Goal: Register for event/course

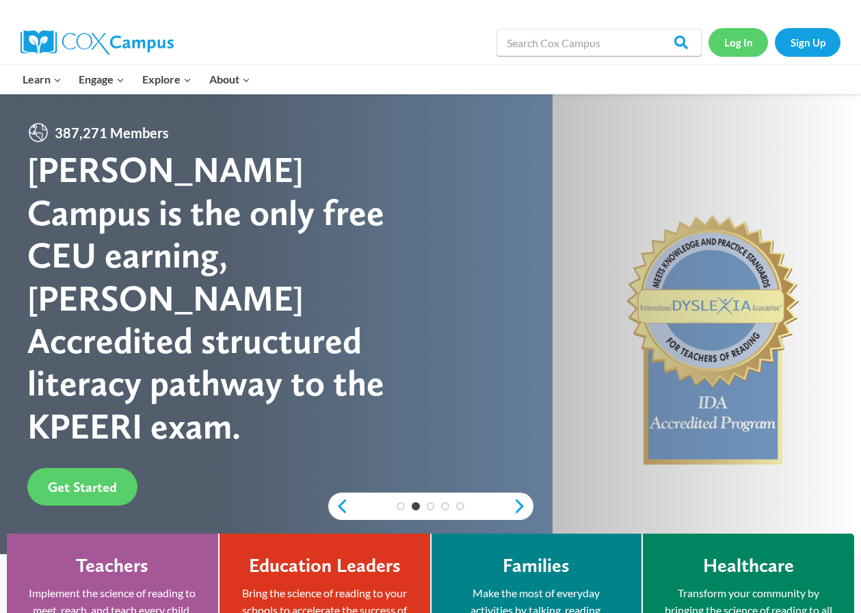
click at [741, 47] on link "Log In" at bounding box center [739, 42] width 60 height 28
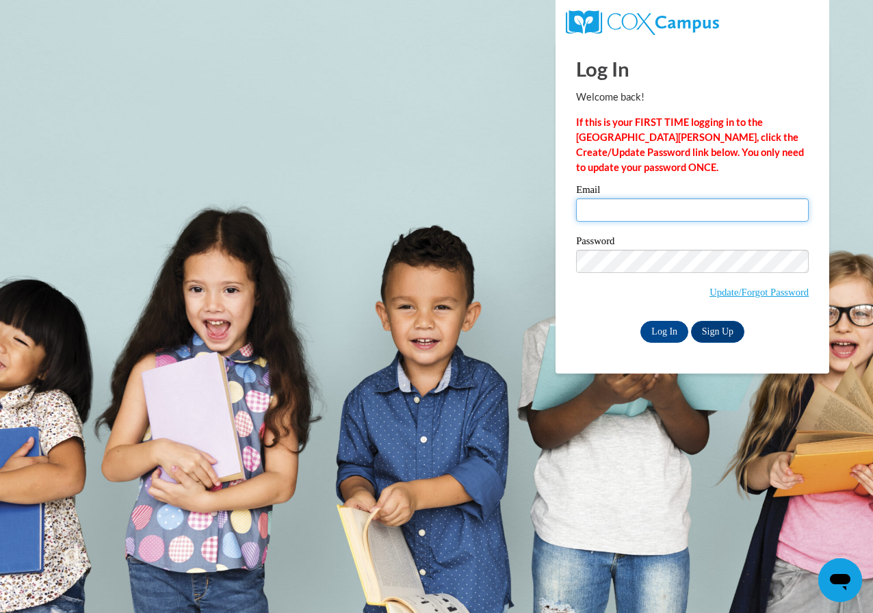
click at [627, 213] on input "Email" at bounding box center [692, 209] width 233 height 23
type input "[EMAIL_ADDRESS]COM"
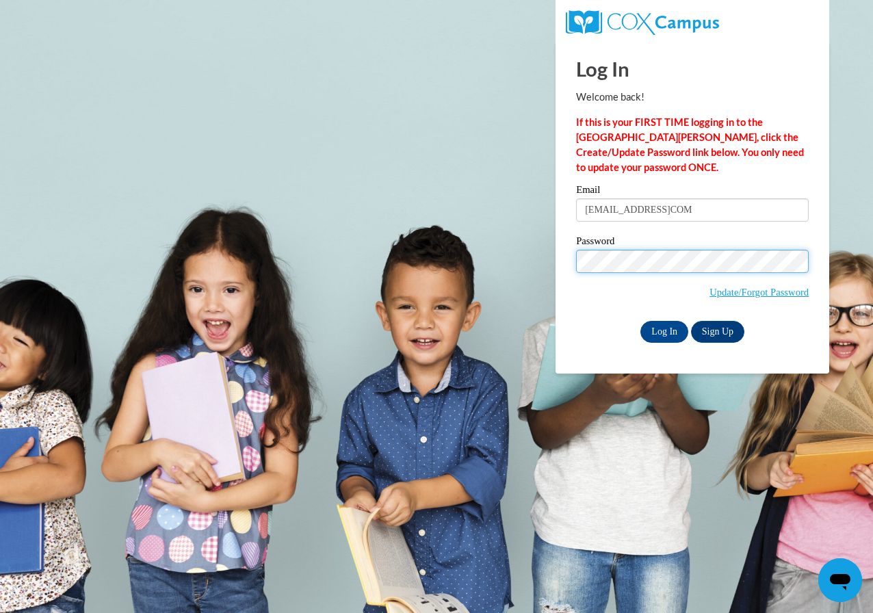
click at [640, 321] on input "Log In" at bounding box center [664, 332] width 48 height 22
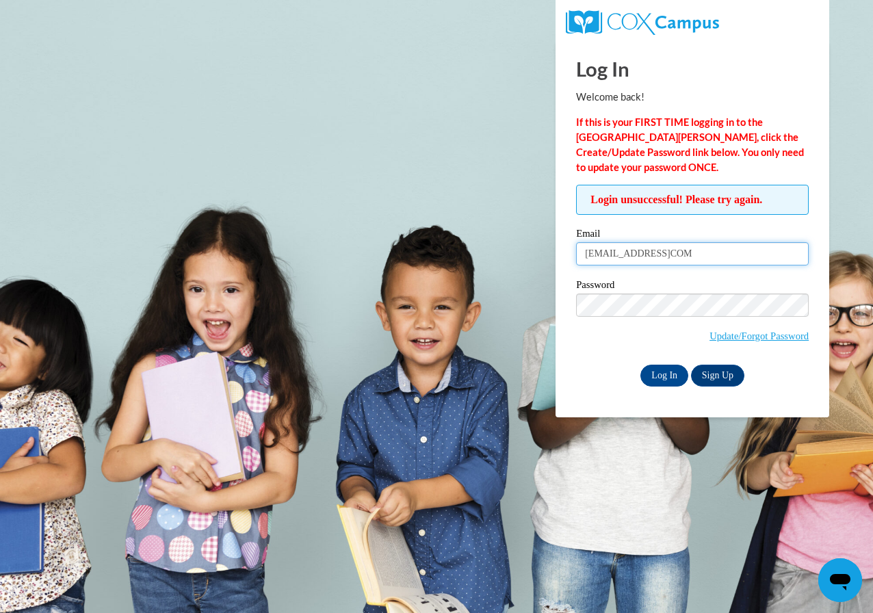
click at [717, 248] on input "KESHONWINNS1@GMAILCOM" at bounding box center [692, 253] width 233 height 23
type input "K"
type input "KeshonWinns1@gmail.com"
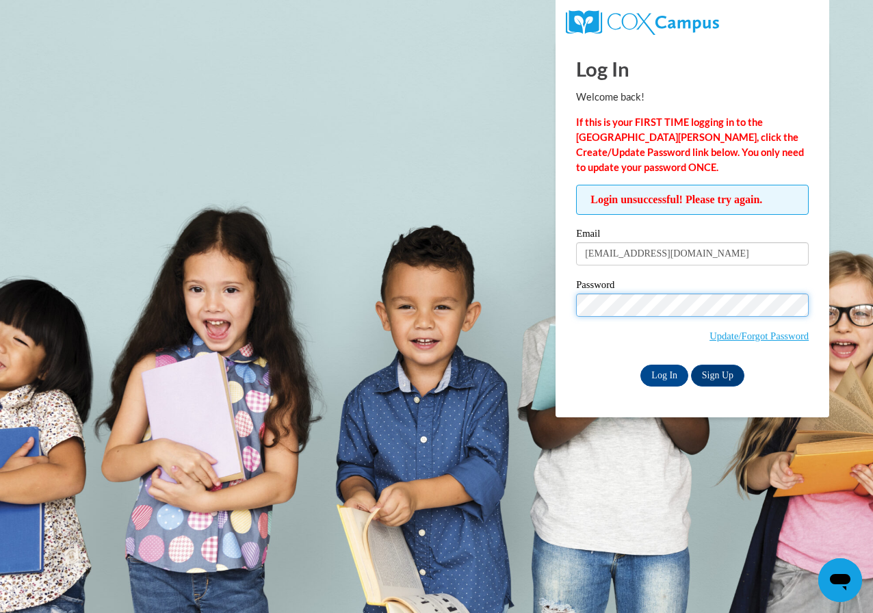
click at [640, 365] on input "Log In" at bounding box center [664, 376] width 48 height 22
click at [668, 372] on input "Log In" at bounding box center [664, 376] width 48 height 22
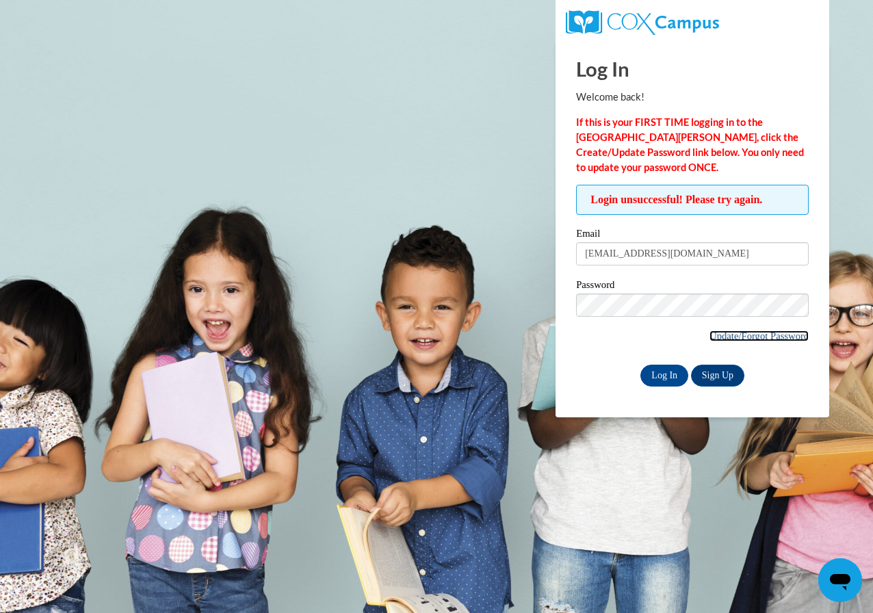
click at [741, 337] on link "Update/Forgot Password" at bounding box center [758, 335] width 99 height 11
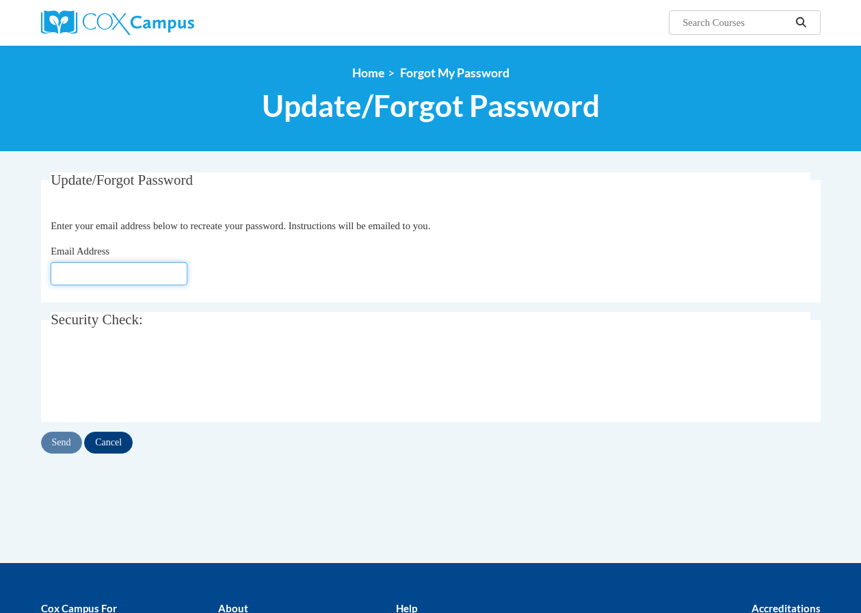
click at [144, 268] on input "Email Address" at bounding box center [119, 273] width 137 height 23
type input "[EMAIL_ADDRESS][DOMAIN_NAME]"
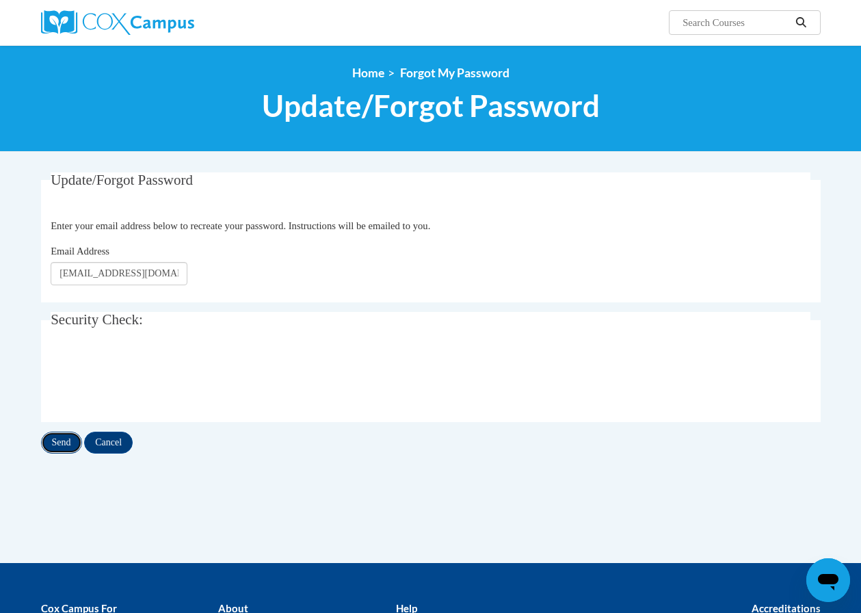
click at [61, 442] on input "Send" at bounding box center [61, 443] width 41 height 22
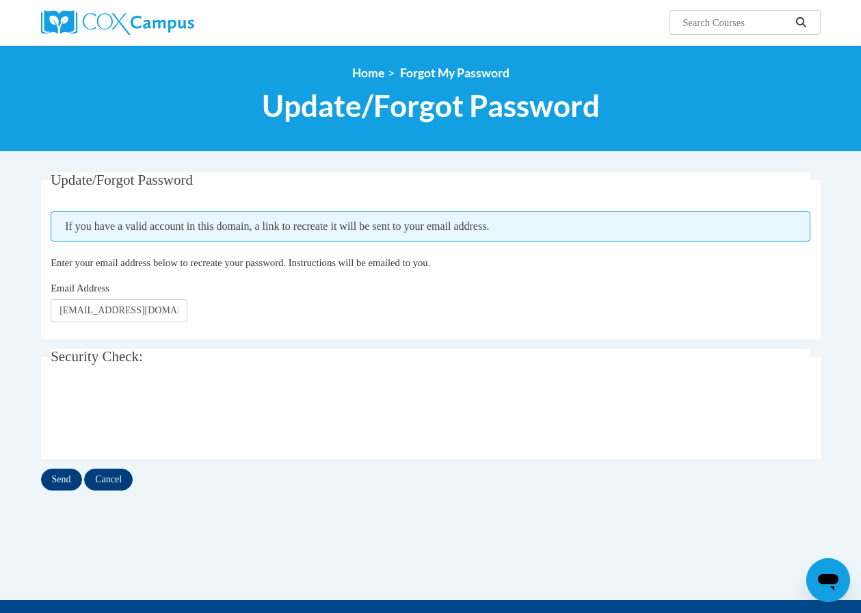
click at [289, 490] on div "Send Cancel" at bounding box center [431, 480] width 780 height 22
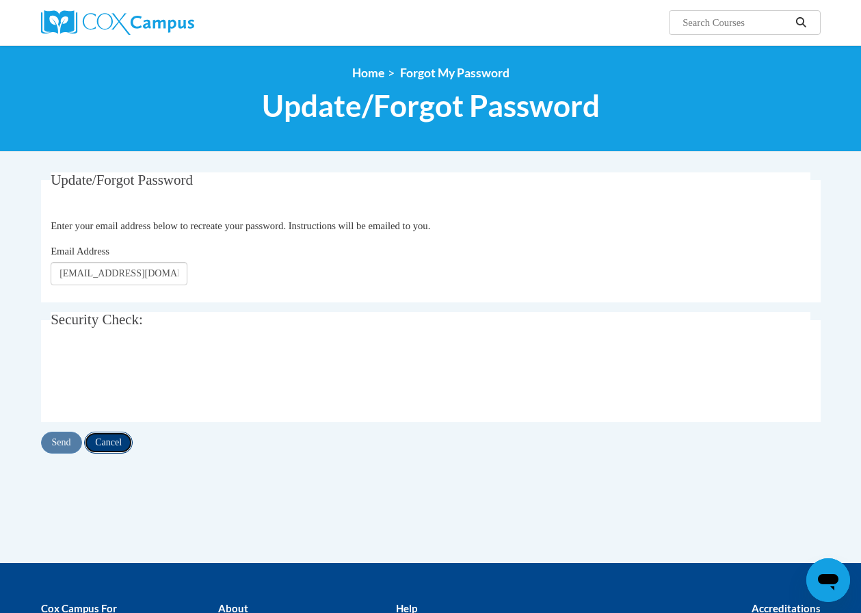
click at [110, 442] on input "Cancel" at bounding box center [108, 443] width 49 height 22
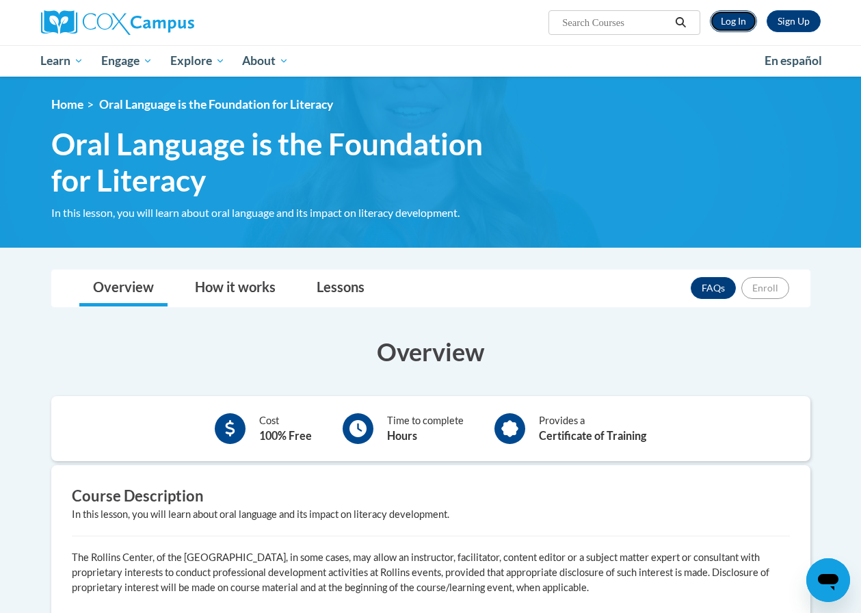
click at [736, 21] on link "Log In" at bounding box center [733, 21] width 47 height 22
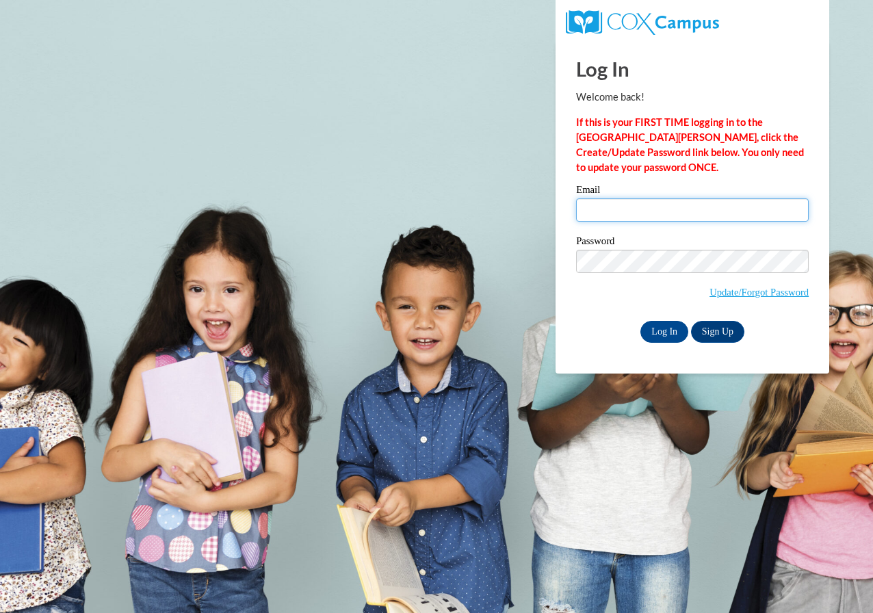
click at [651, 209] on input "Email" at bounding box center [692, 209] width 233 height 23
type input "keshonwinns1@gmail.com"
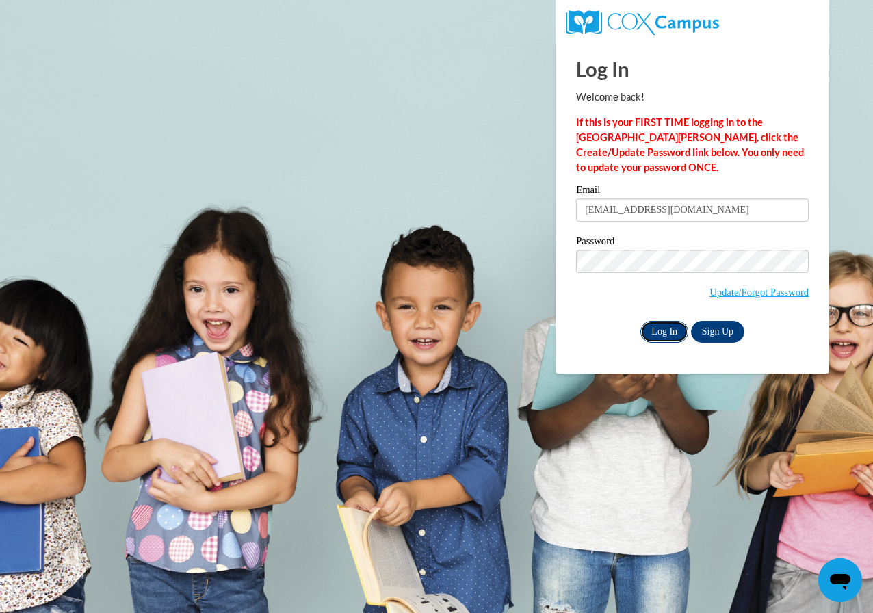
click at [666, 329] on input "Log In" at bounding box center [664, 332] width 48 height 22
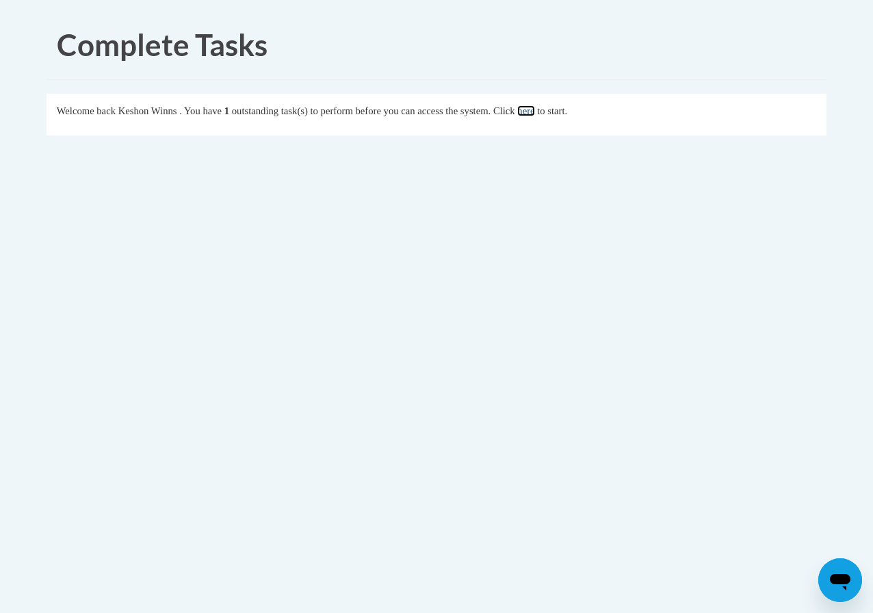
click at [534, 114] on link "here" at bounding box center [525, 110] width 17 height 11
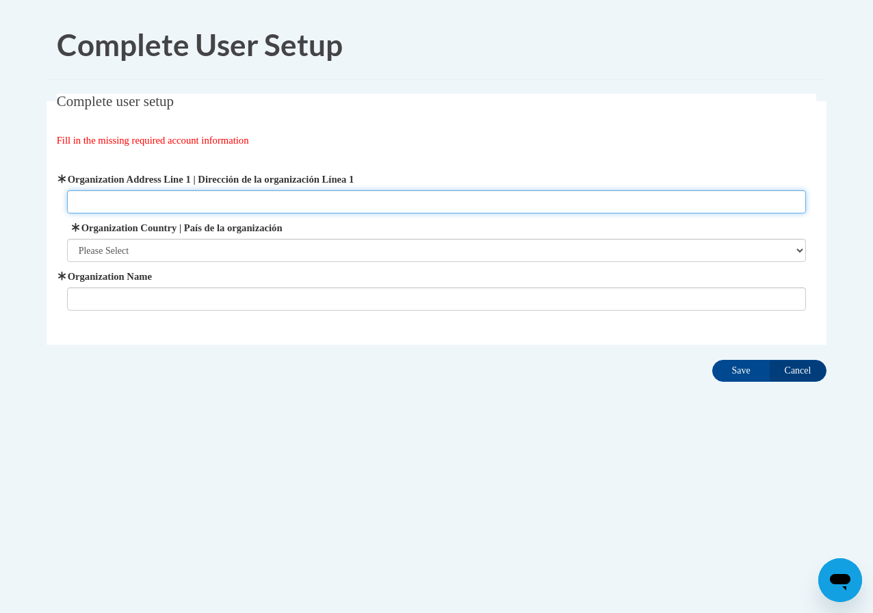
click at [168, 200] on input "Organization Address Line 1 | Dirección de la organización Línea 1" at bounding box center [436, 201] width 739 height 23
type input "[STREET_ADDRESS]"
click at [170, 204] on input "[STREET_ADDRESS]" at bounding box center [436, 201] width 739 height 23
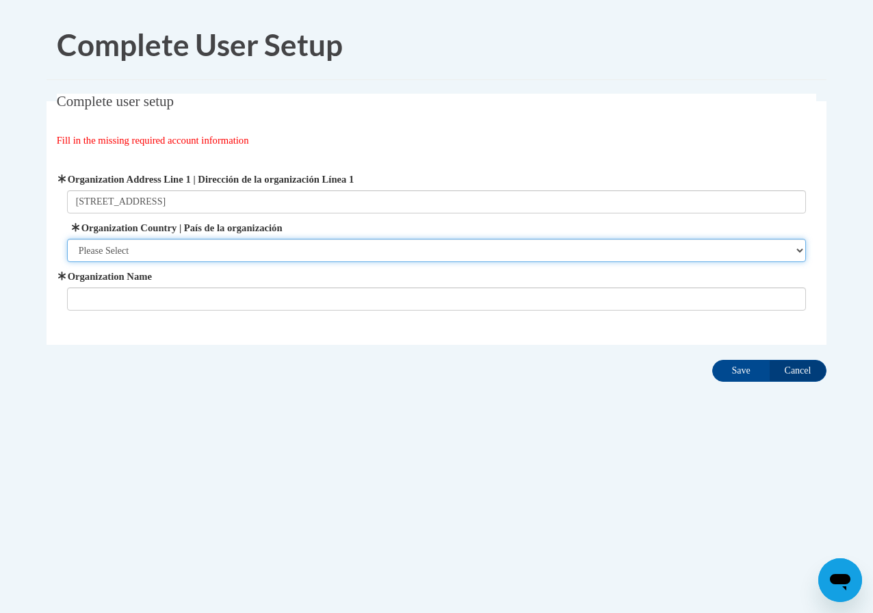
click at [124, 250] on select "Please Select [GEOGRAPHIC_DATA] | [GEOGRAPHIC_DATA] Outside of [GEOGRAPHIC_DATA…" at bounding box center [436, 250] width 739 height 23
select select "ad49bcad-a171-4b2e-b99c-48b446064914"
click at [67, 239] on select "Please Select [GEOGRAPHIC_DATA] | [GEOGRAPHIC_DATA] Outside of [GEOGRAPHIC_DATA…" at bounding box center [436, 250] width 739 height 23
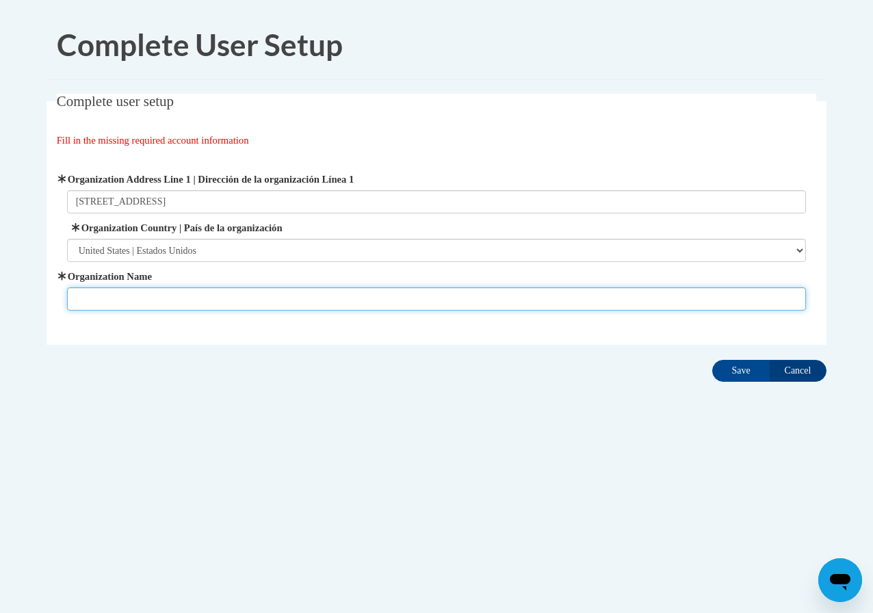
click at [107, 295] on input "Organization Name" at bounding box center [436, 298] width 739 height 23
click at [183, 299] on input "Kozy kids childcare" at bounding box center [436, 298] width 739 height 23
type input "Kozy Kids Childcare"
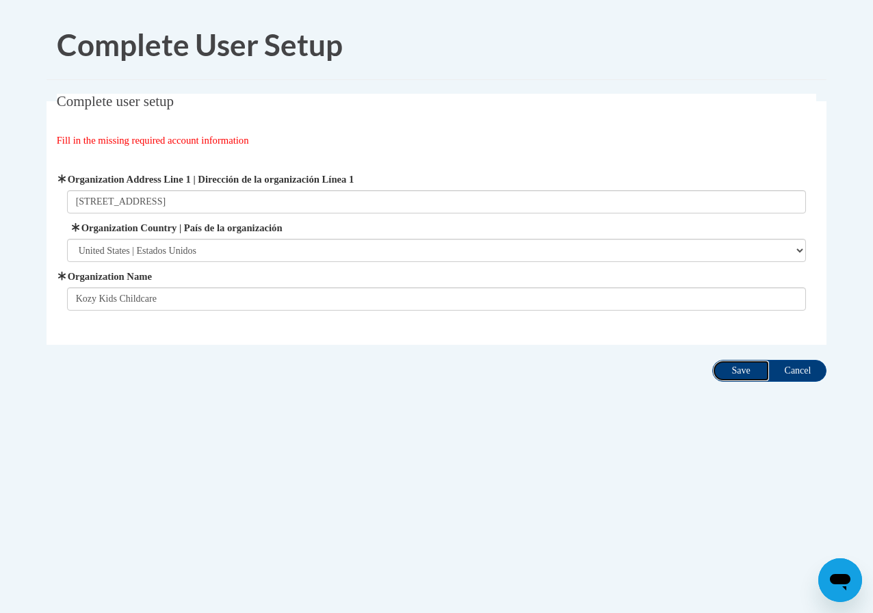
click at [734, 370] on input "Save" at bounding box center [740, 371] width 57 height 22
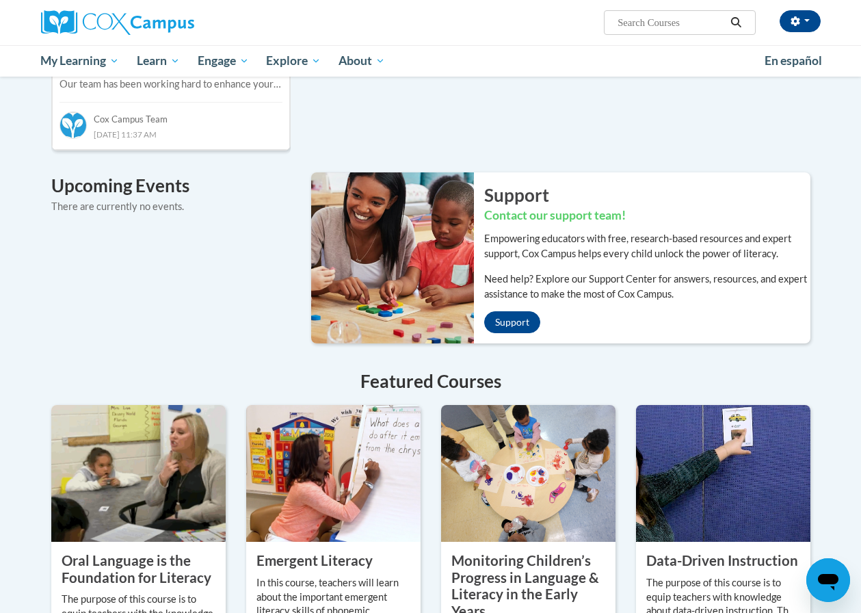
scroll to position [752, 0]
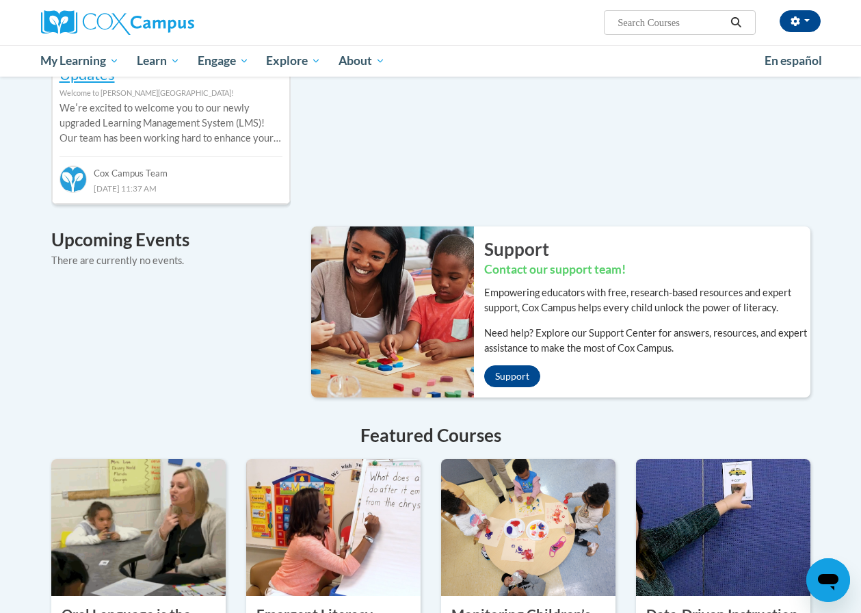
click at [141, 531] on img at bounding box center [138, 527] width 174 height 137
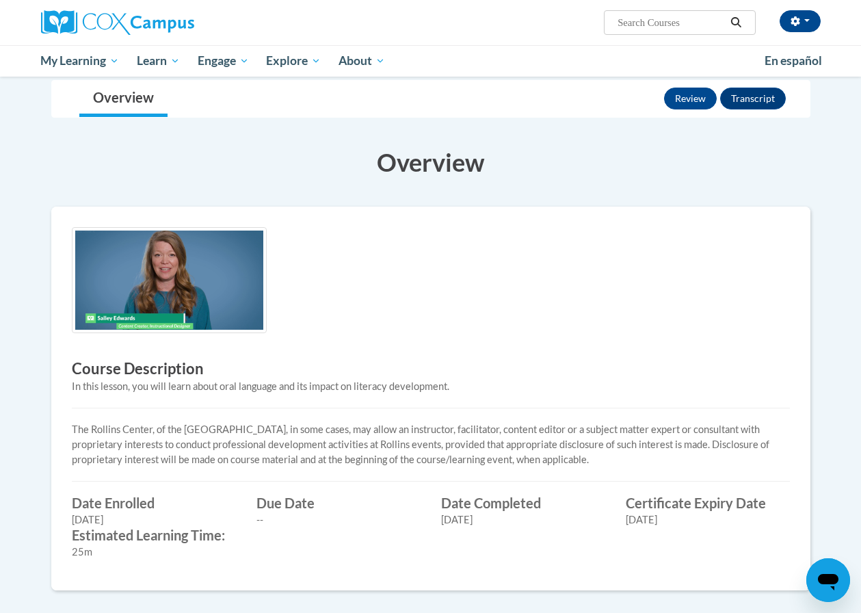
scroll to position [137, 0]
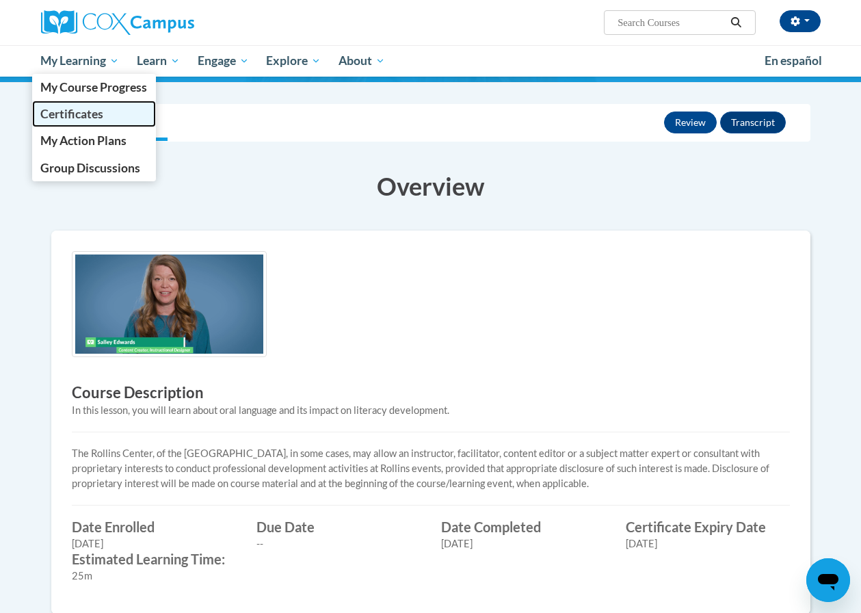
click at [90, 118] on span "Certificates" at bounding box center [71, 114] width 63 height 14
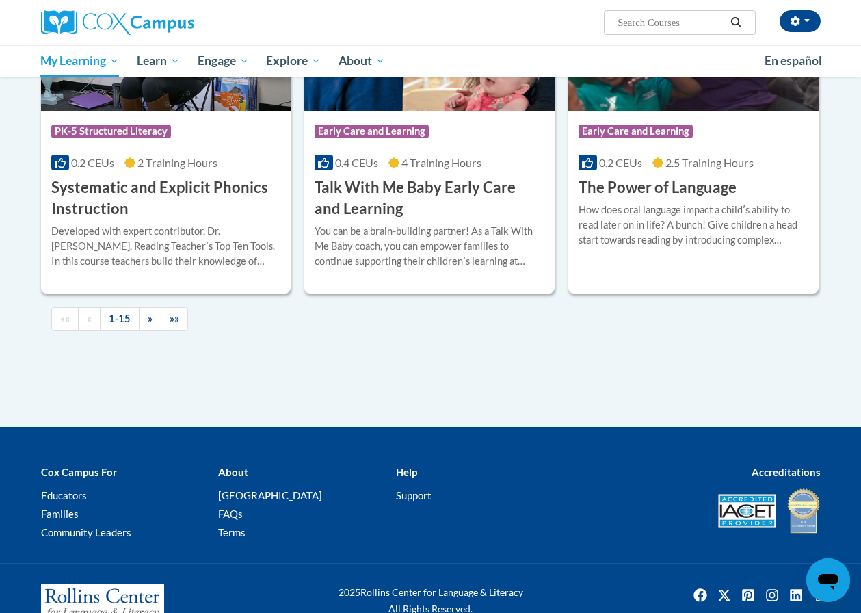
scroll to position [1778, 0]
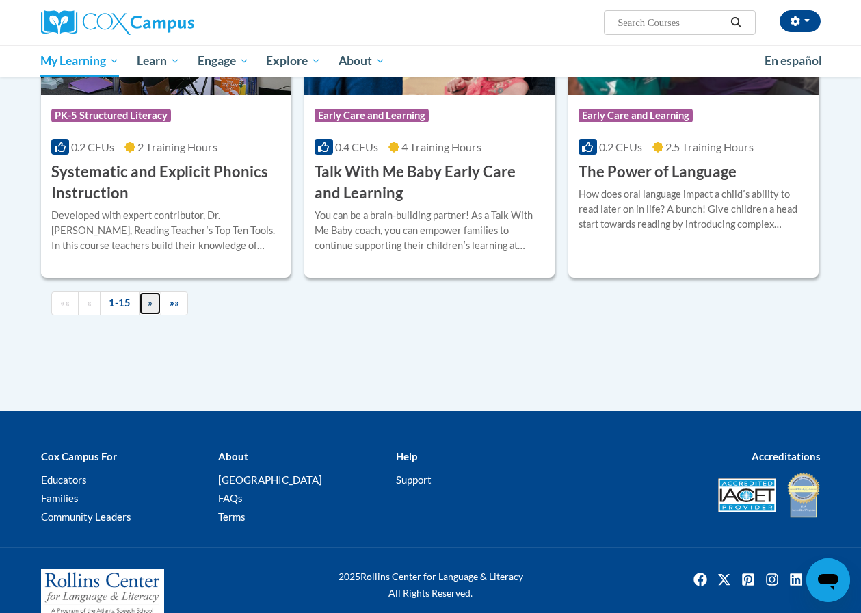
click at [153, 307] on link "»" at bounding box center [150, 303] width 23 height 24
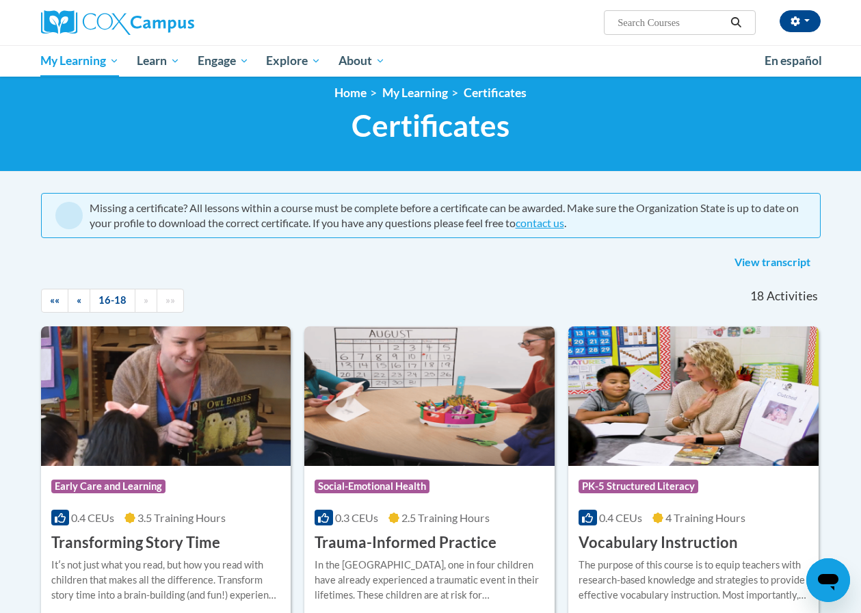
scroll to position [0, 0]
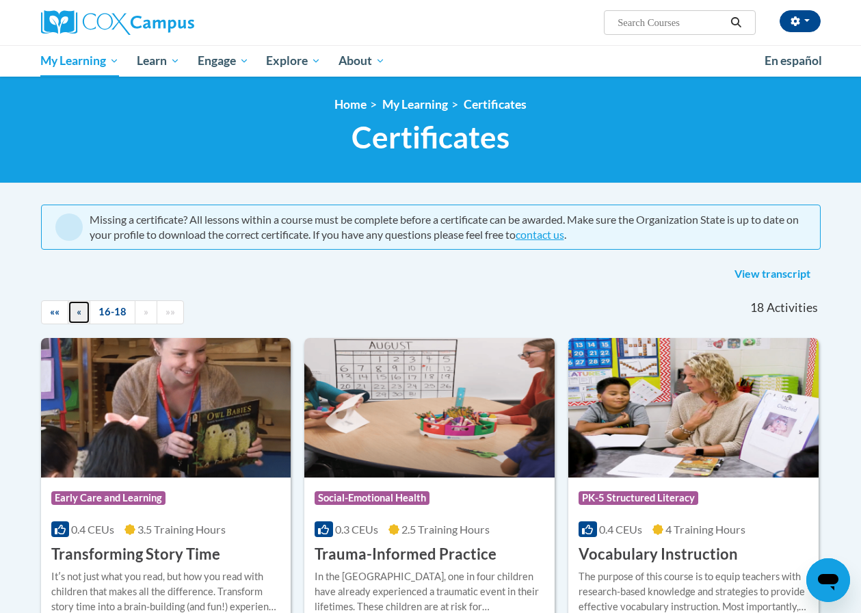
click at [79, 311] on span "«" at bounding box center [79, 312] width 5 height 12
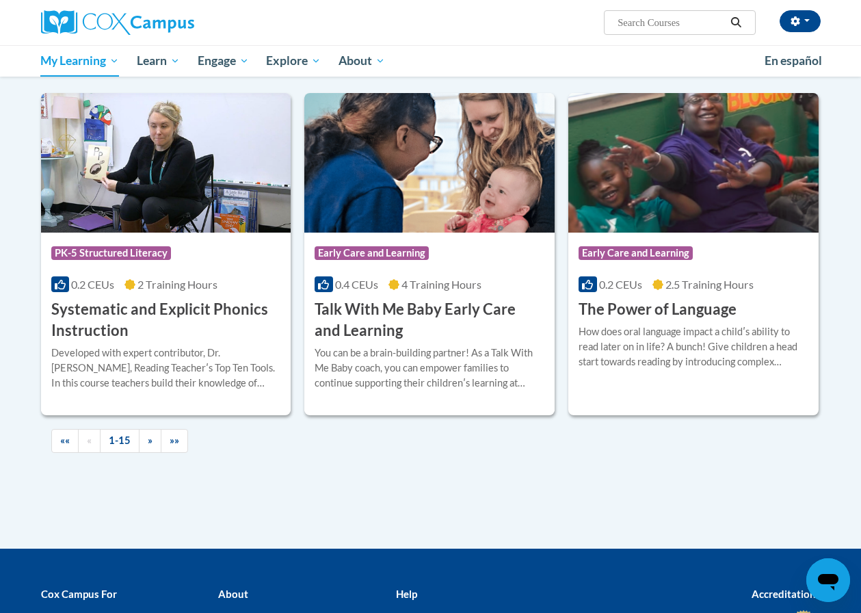
scroll to position [1710, 0]
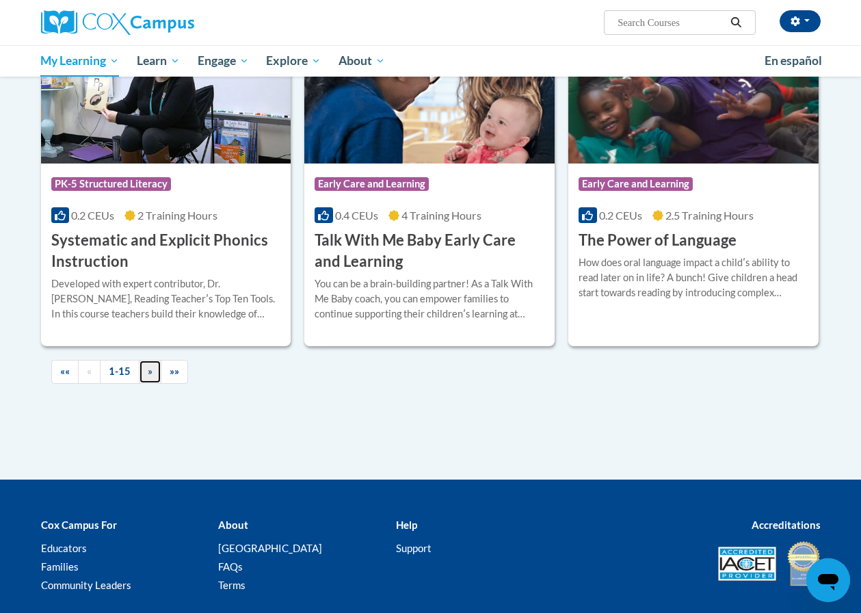
click at [148, 375] on span "»" at bounding box center [150, 371] width 5 height 12
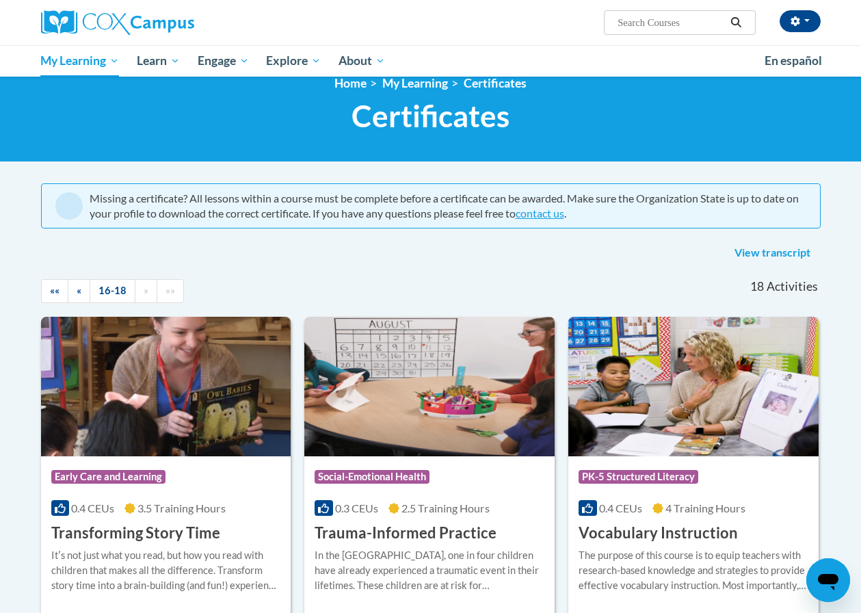
scroll to position [0, 0]
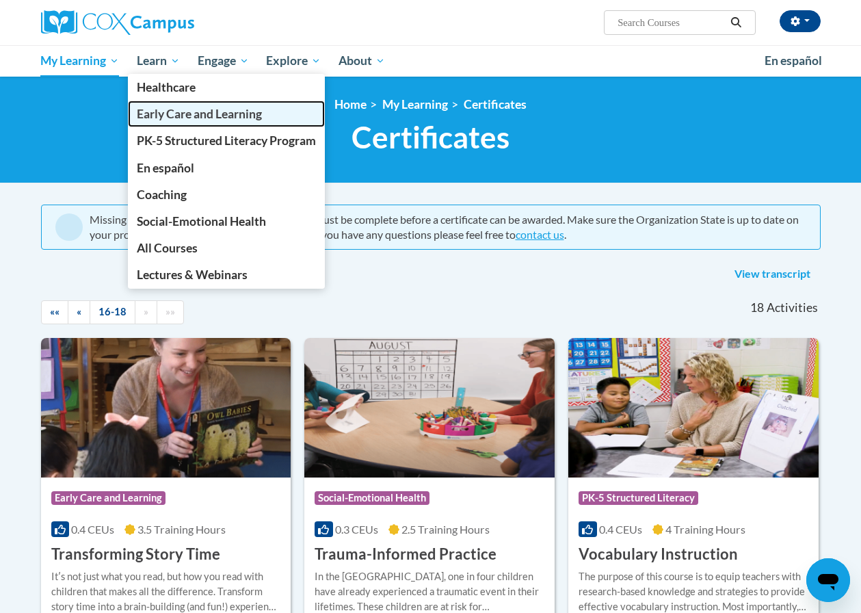
click at [169, 109] on span "Early Care and Learning" at bounding box center [199, 114] width 125 height 14
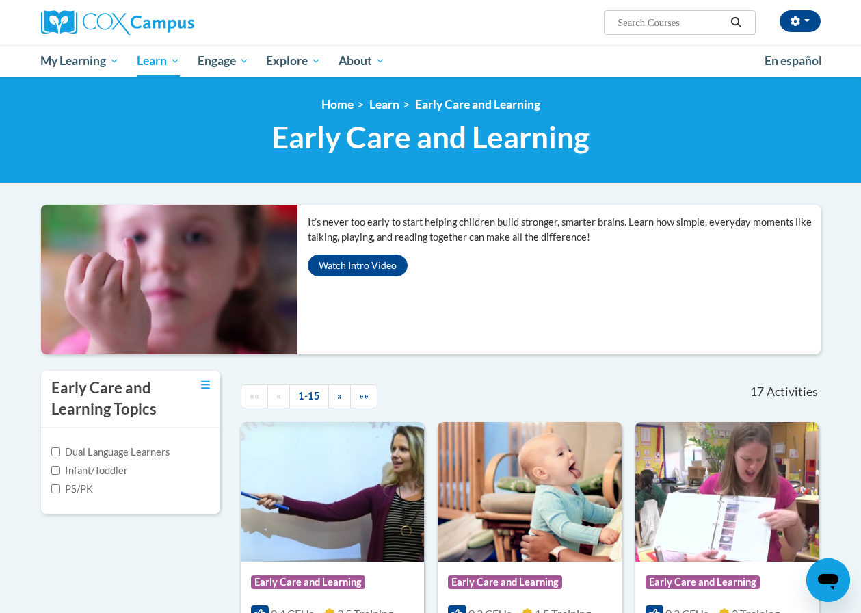
click at [670, 17] on input "Search..." at bounding box center [670, 22] width 109 height 16
type input "supporting dual language"
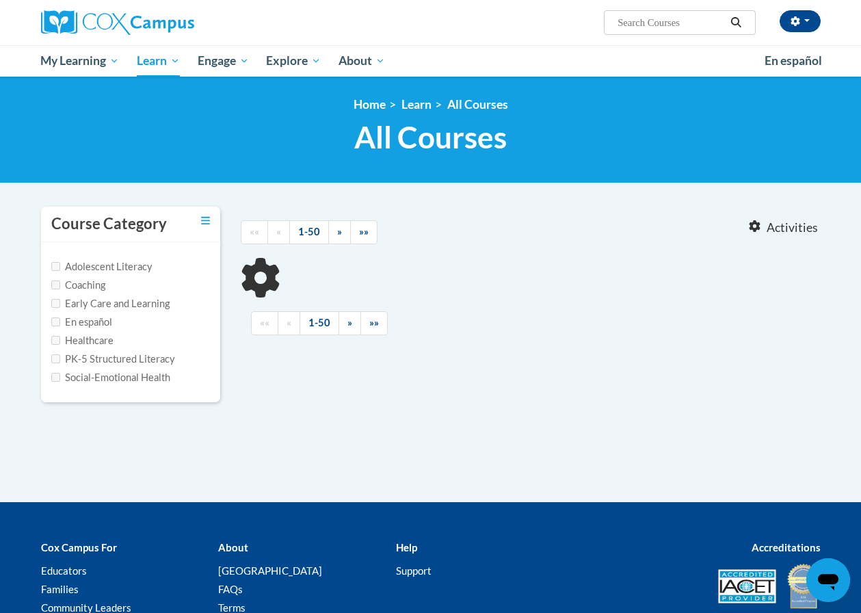
type input "supporting dual language"
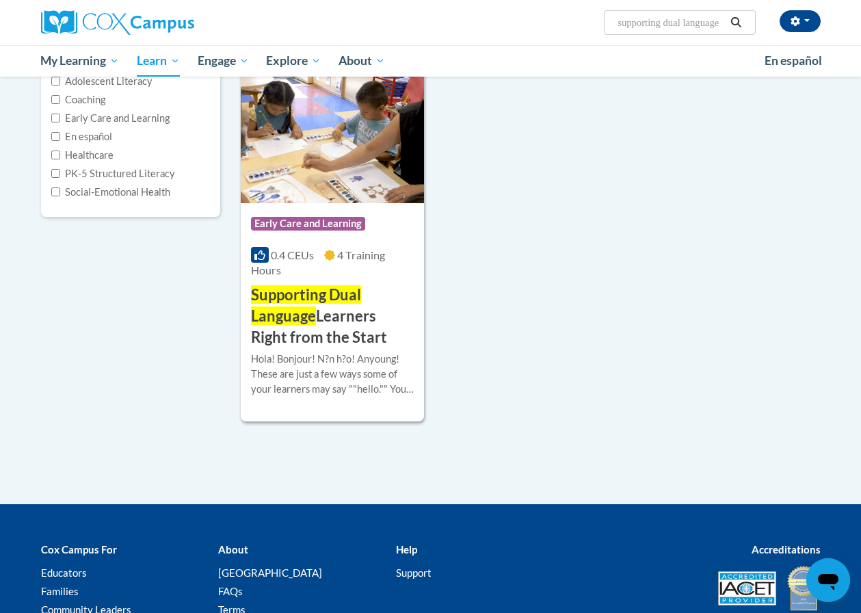
scroll to position [205, 0]
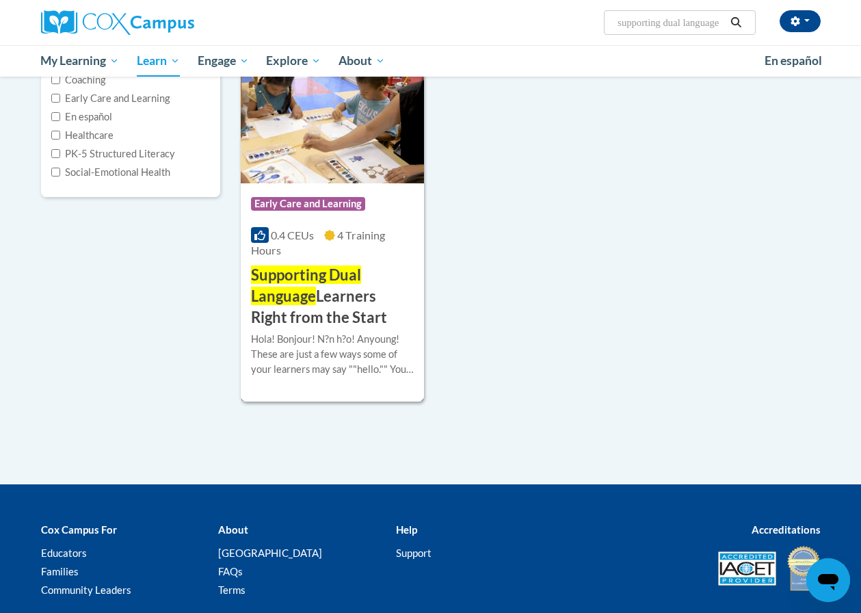
click at [291, 316] on h3 "Supporting Dual Language Learners Right from the Start" at bounding box center [332, 296] width 163 height 63
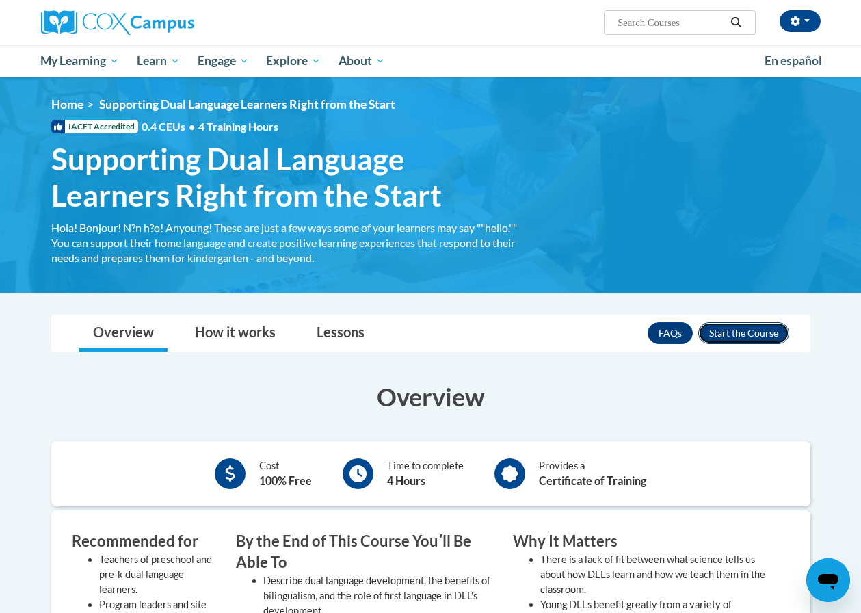
click at [748, 334] on button "Enroll" at bounding box center [743, 333] width 91 height 22
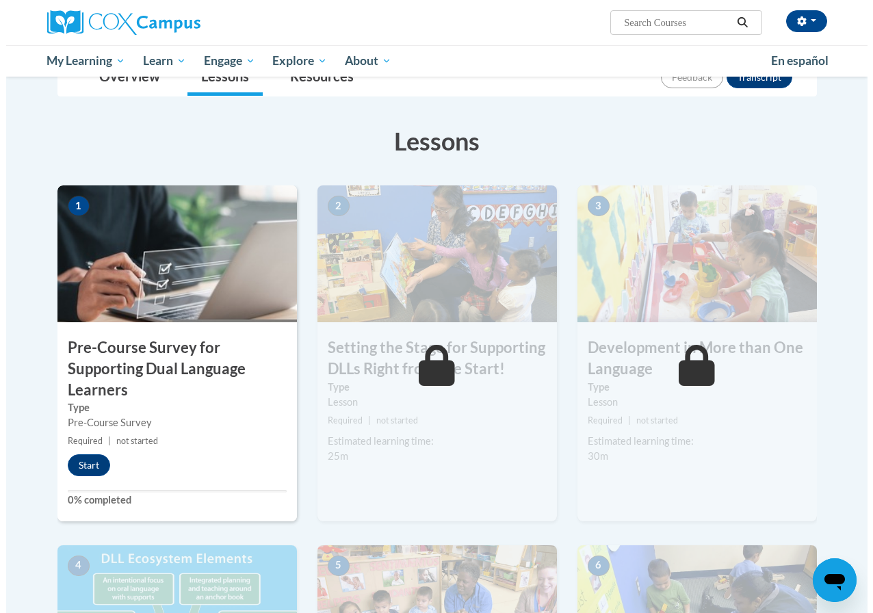
scroll to position [274, 0]
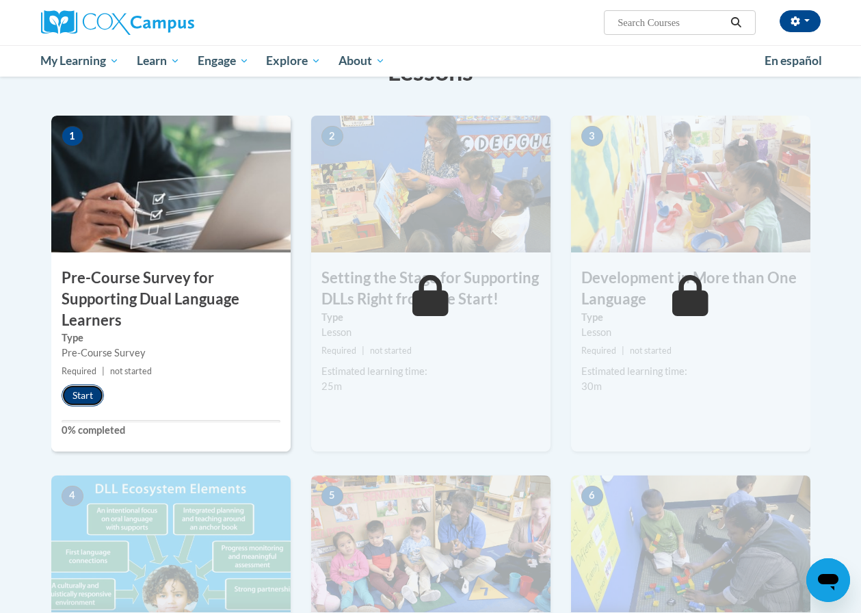
click at [77, 395] on button "Start" at bounding box center [83, 395] width 42 height 22
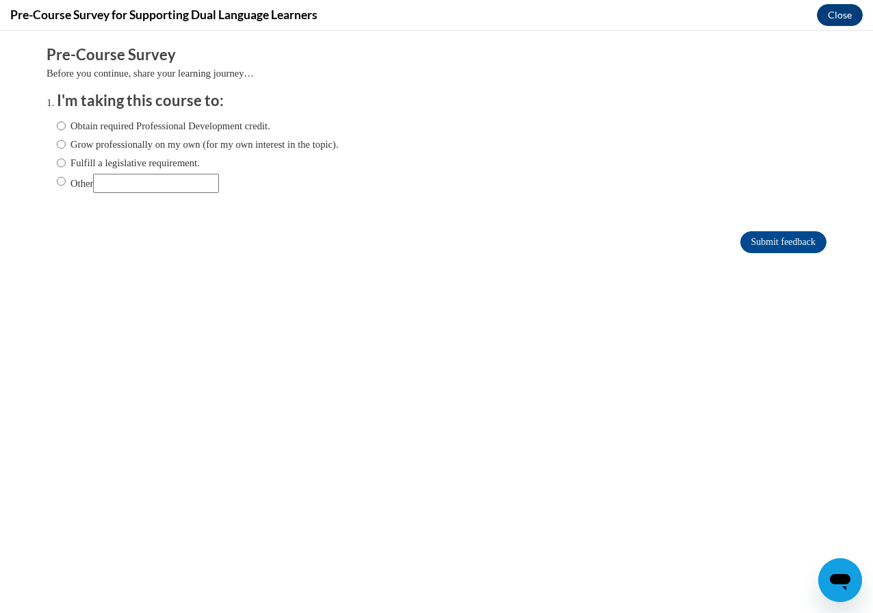
scroll to position [0, 0]
click at [57, 125] on input "Obtain required Professional Development credit." at bounding box center [61, 125] width 9 height 15
radio input "true"
click at [757, 239] on input "Submit feedback" at bounding box center [783, 242] width 86 height 22
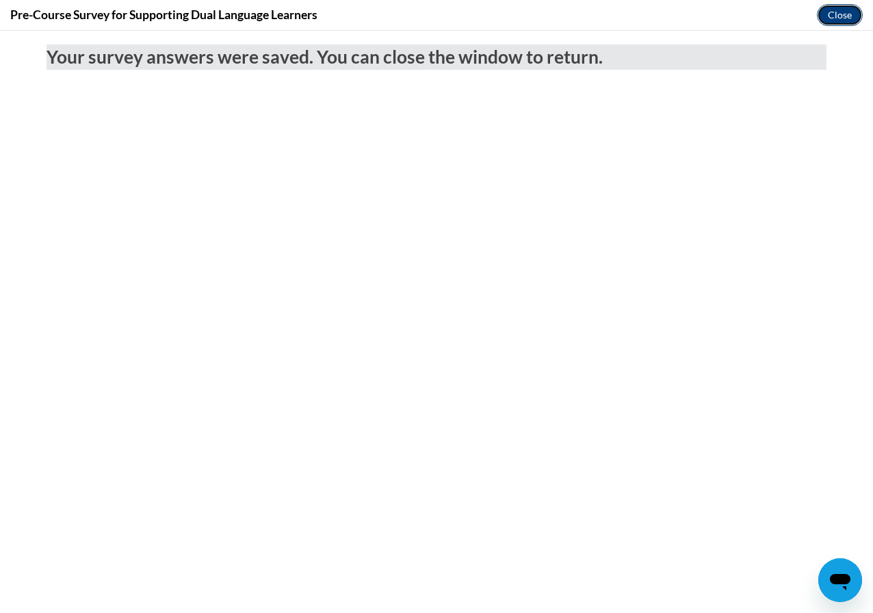
click at [832, 12] on button "Close" at bounding box center [840, 15] width 46 height 22
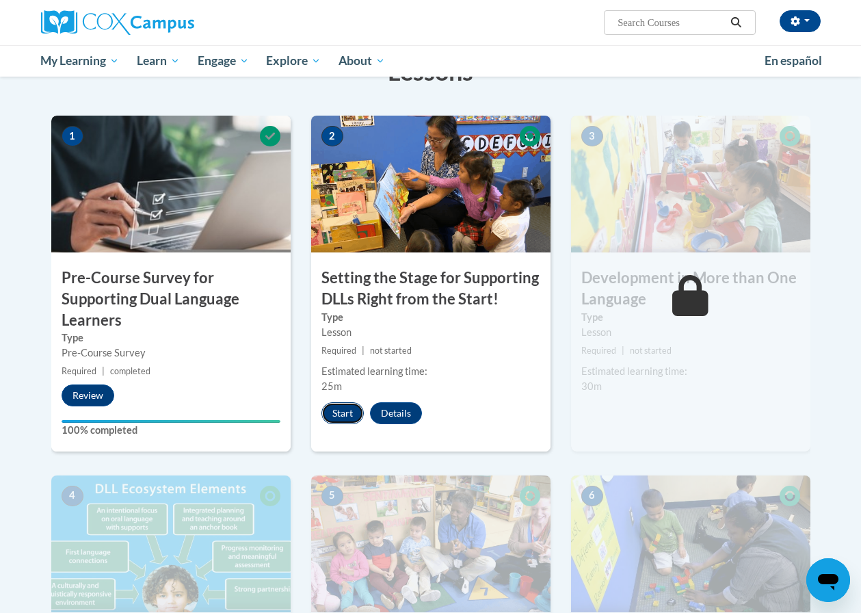
click at [350, 415] on button "Start" at bounding box center [342, 413] width 42 height 22
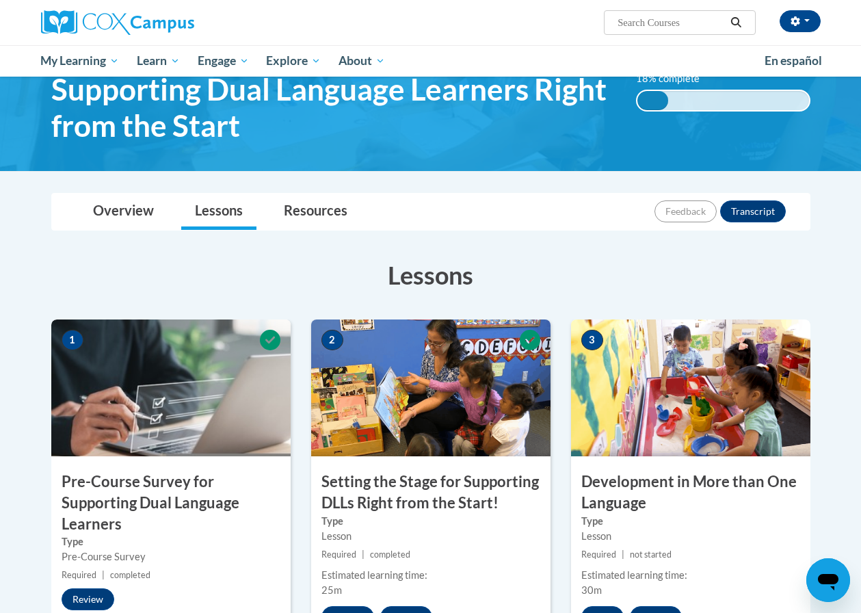
scroll to position [68, 0]
